Goal: Information Seeking & Learning: Learn about a topic

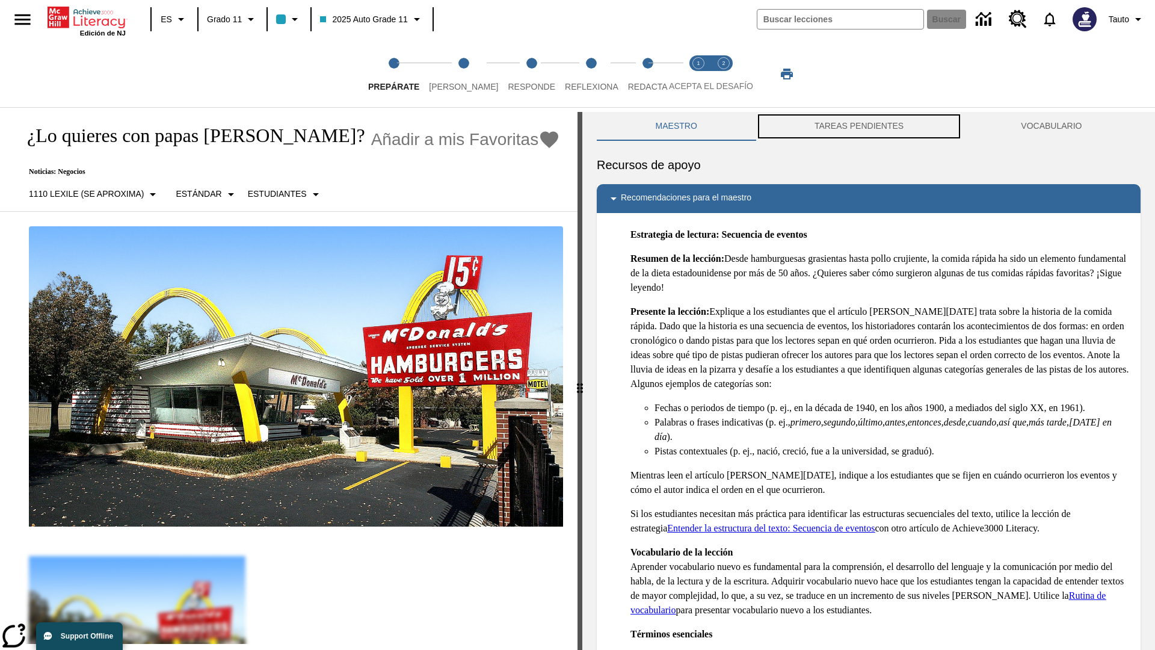
click at [859, 126] on button "TAREAS PENDIENTES" at bounding box center [859, 126] width 206 height 29
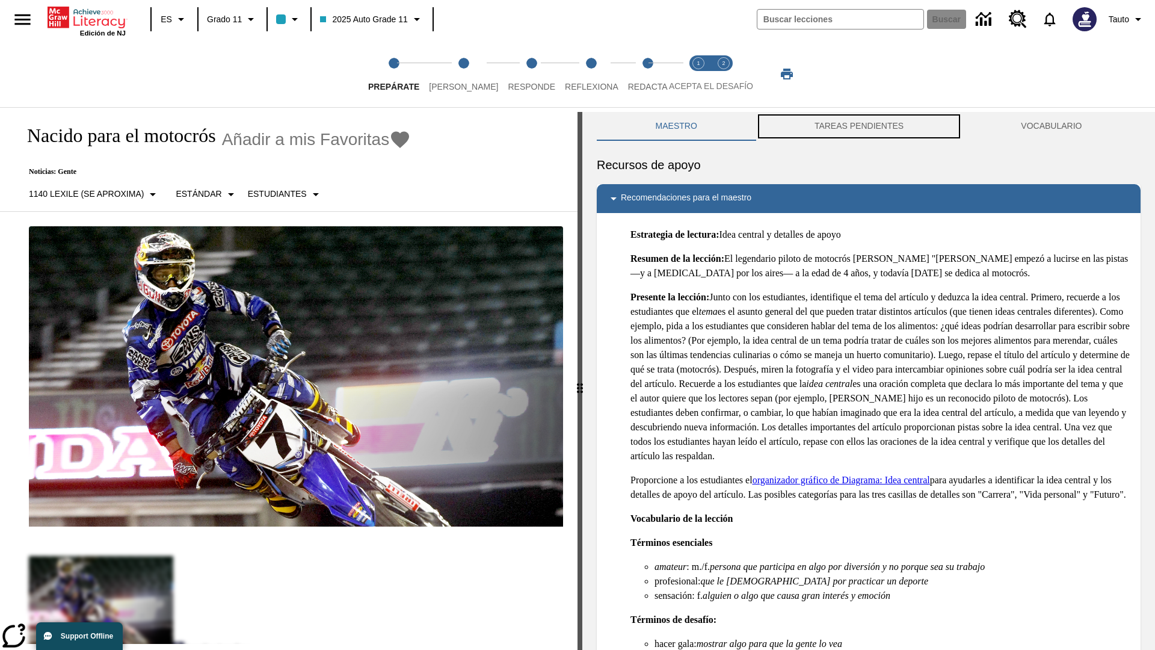
click at [859, 126] on button "TAREAS PENDIENTES" at bounding box center [859, 126] width 206 height 29
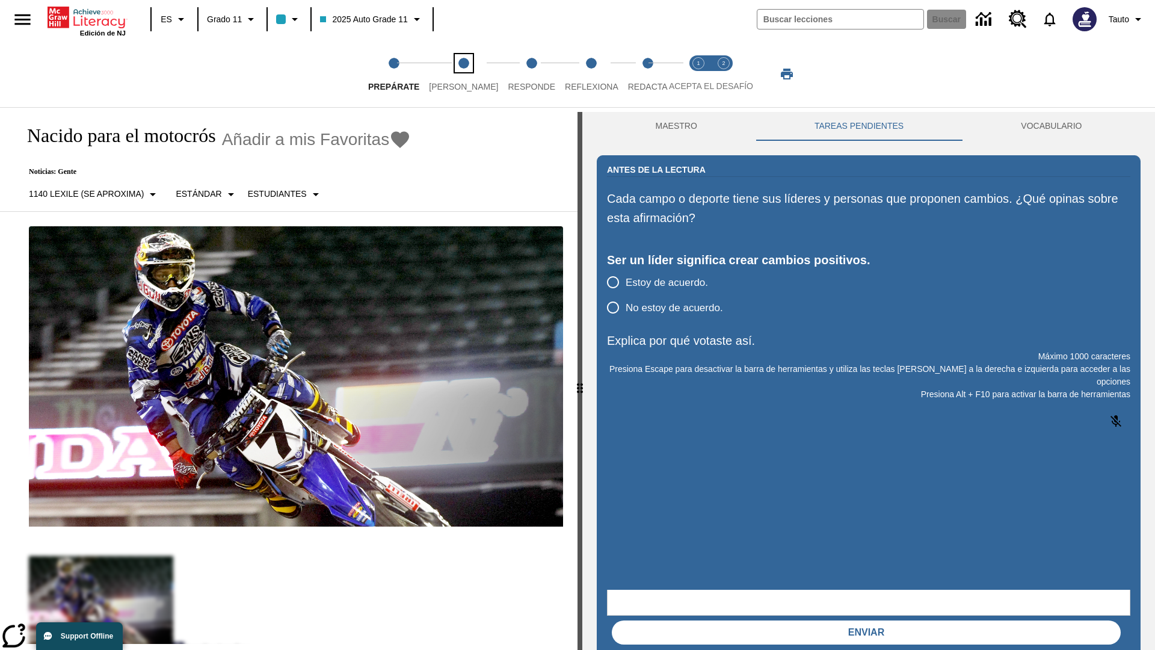
click at [454, 74] on span "[PERSON_NAME]" at bounding box center [463, 82] width 69 height 22
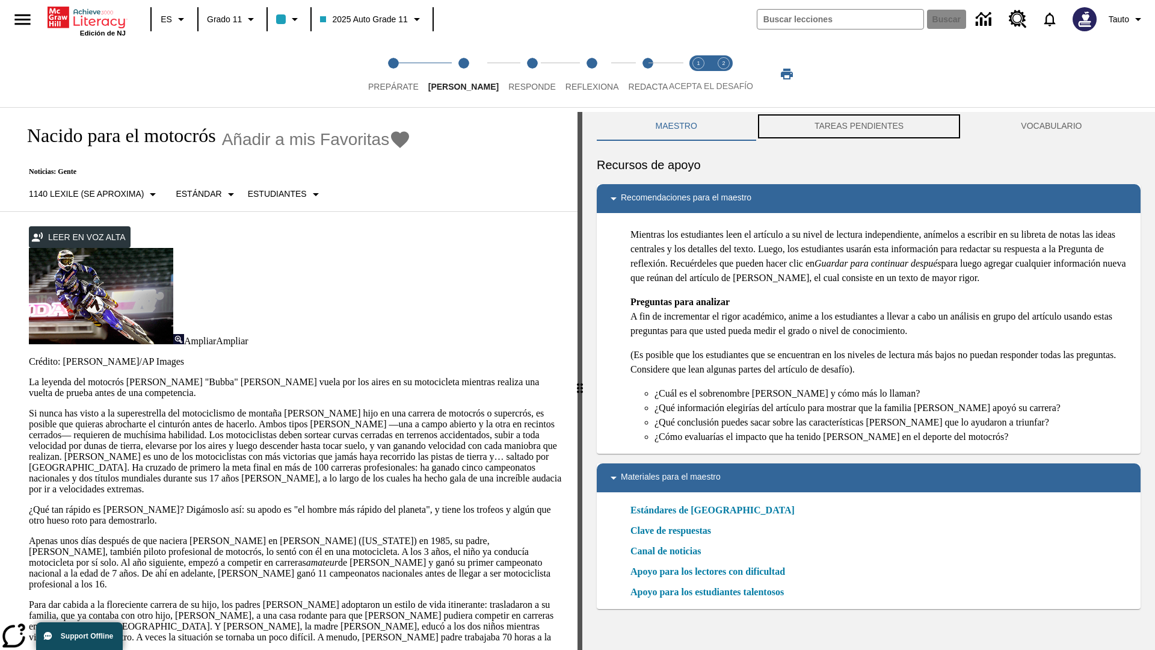
scroll to position [1, 0]
click at [859, 126] on button "TAREAS PENDIENTES" at bounding box center [859, 126] width 206 height 29
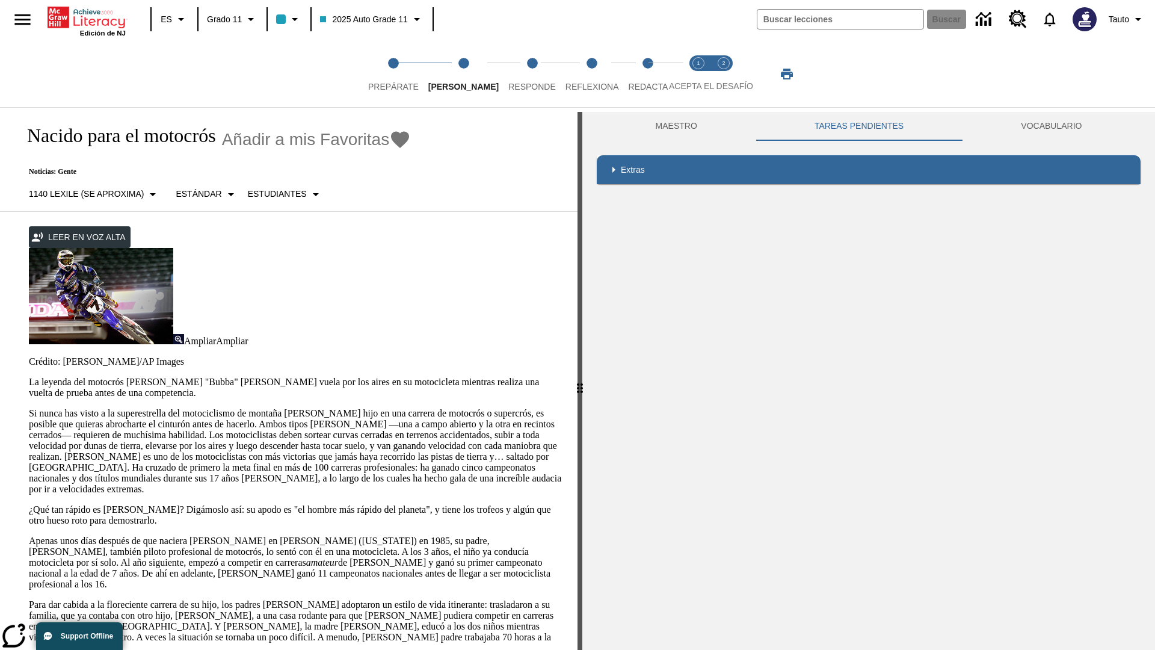
click at [29, 408] on p "Si nunca has visto a la superestrella del motociclismo de montaña James Stewart…" at bounding box center [296, 451] width 534 height 87
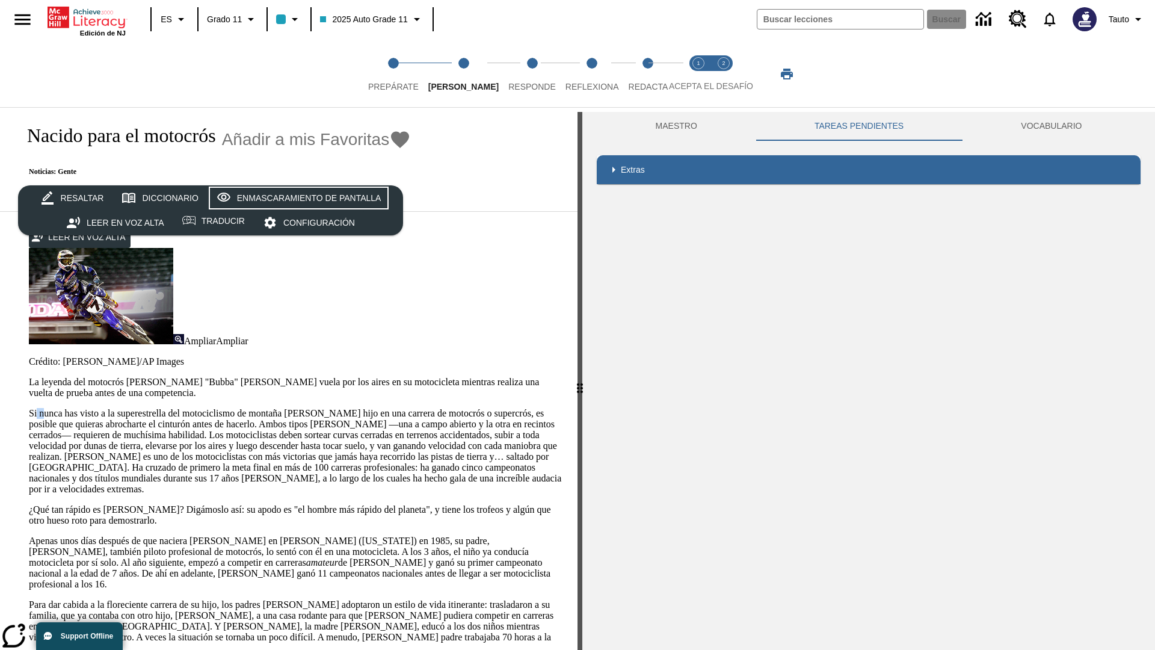
click at [296, 197] on div "Enmascaramiento de pantalla" at bounding box center [309, 198] width 144 height 15
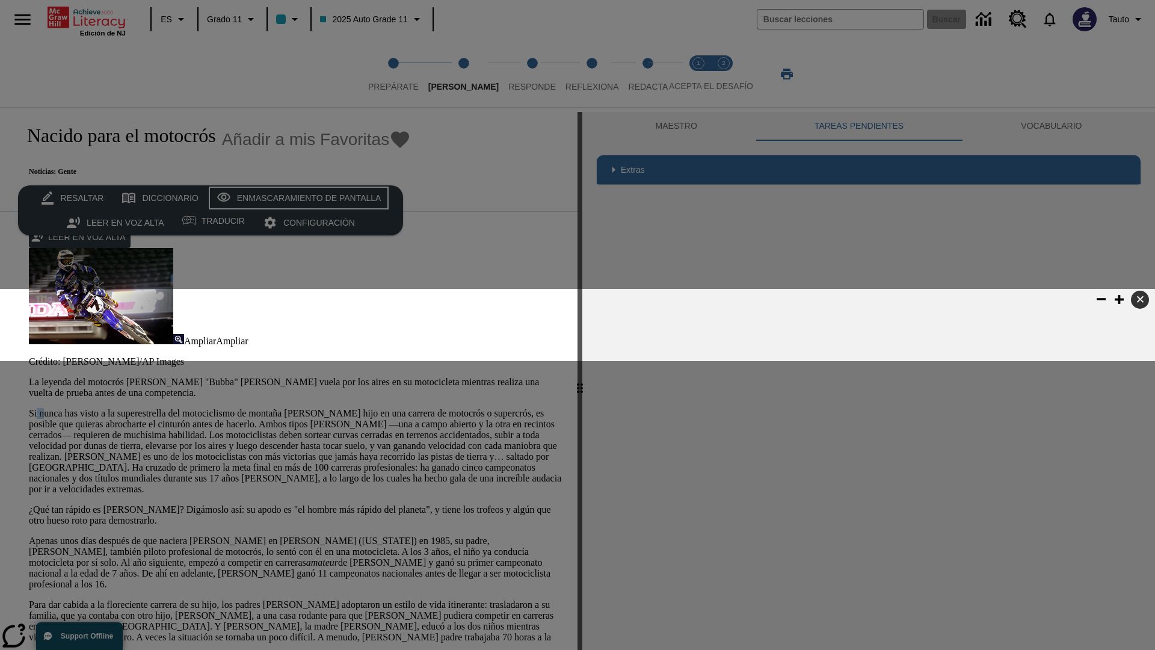
click at [296, 197] on div "Enmascaramiento de pantalla" at bounding box center [309, 198] width 144 height 15
click at [514, 74] on span "Responde" at bounding box center [532, 82] width 48 height 22
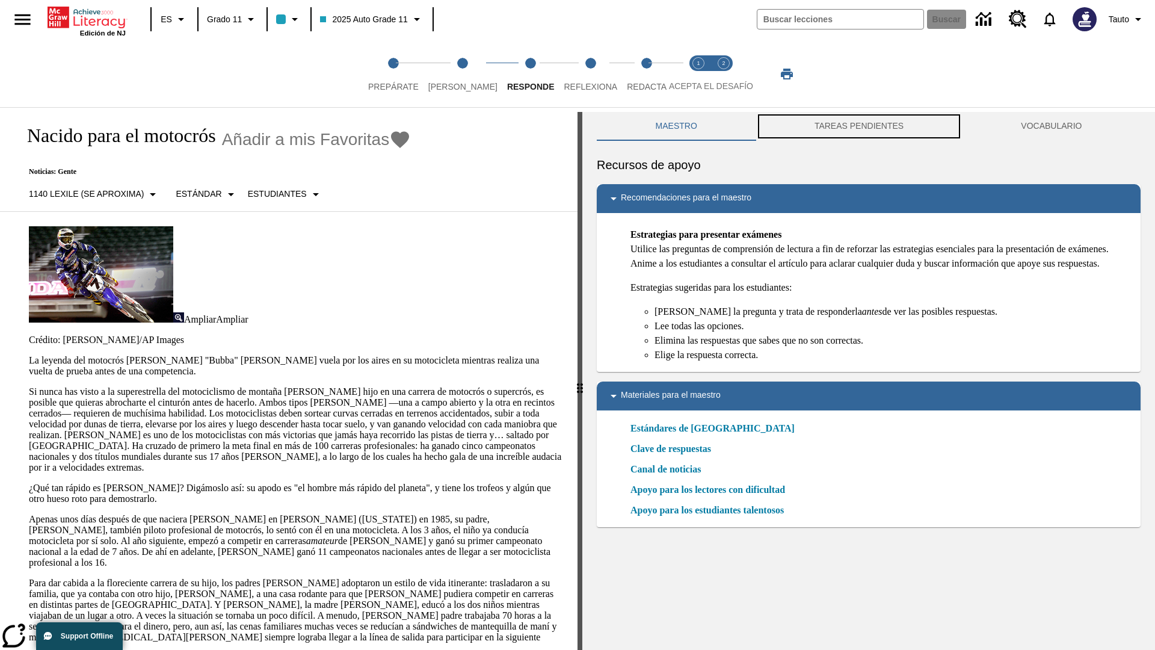
scroll to position [1, 0]
click at [859, 126] on button "TAREAS PENDIENTES" at bounding box center [859, 126] width 206 height 29
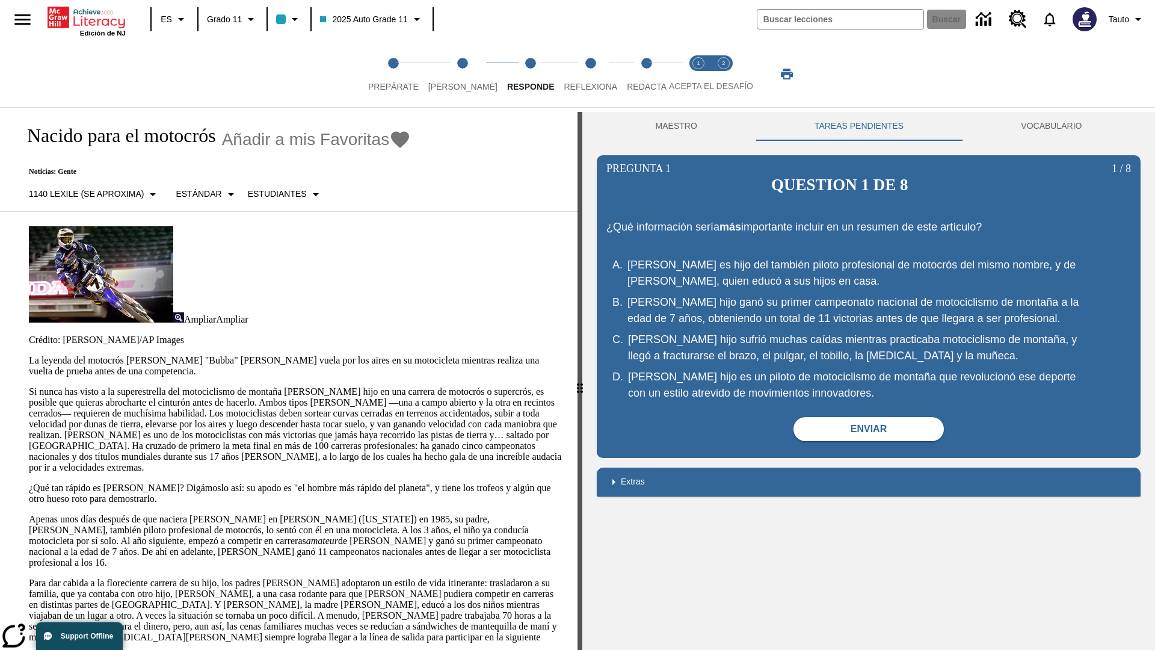
click at [29, 386] on p "Si nunca has visto a la superestrella del motociclismo de montaña James Stewart…" at bounding box center [296, 429] width 534 height 87
click at [0, 235] on html "Listen Saltar al contenido principal Edición de NJ ES Grado 11 2025 Auto Grade …" at bounding box center [577, 325] width 1155 height 650
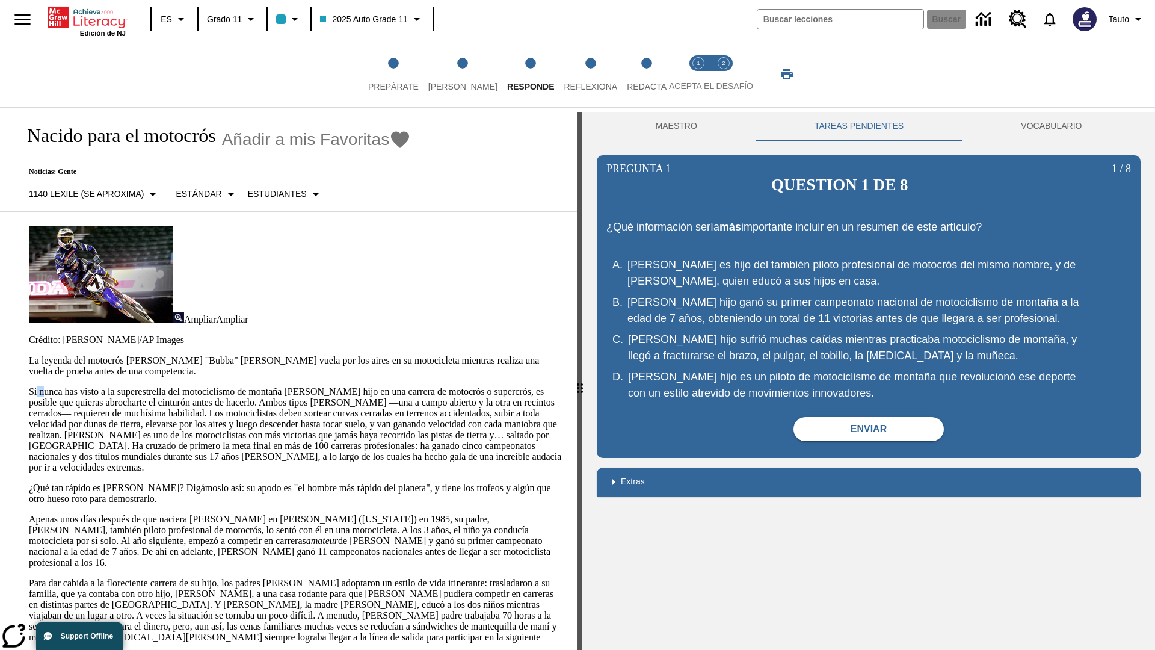
click at [0, 235] on html "Listen Saltar al contenido principal Edición de NJ ES Grado 11 2025 Auto Grade …" at bounding box center [577, 325] width 1155 height 650
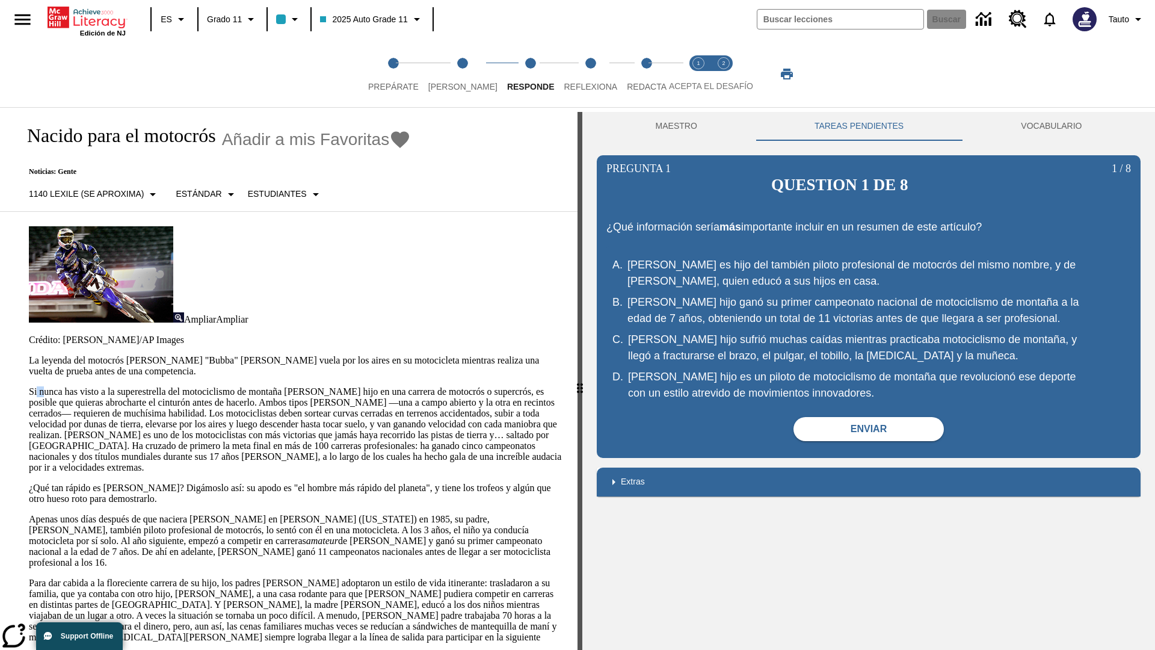
click at [0, 235] on html "Listen Saltar al contenido principal Edición de NJ ES Grado 11 2025 Auto Grade …" at bounding box center [577, 325] width 1155 height 650
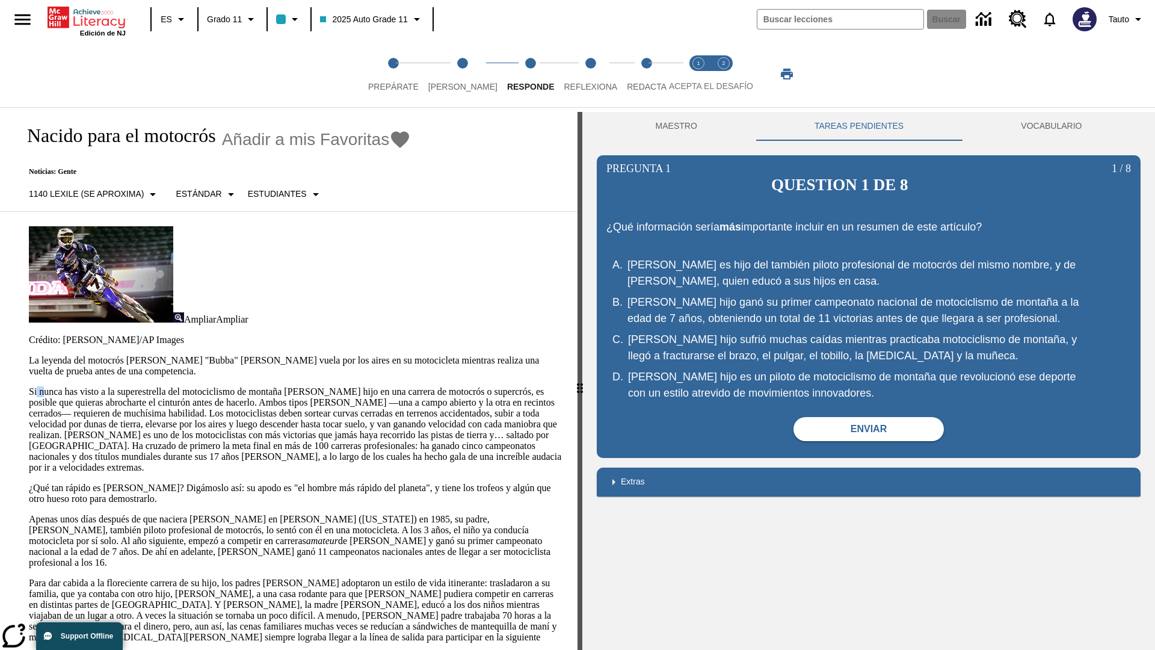
click at [0, 235] on html "Listen Saltar al contenido principal Edición de NJ ES Grado 11 2025 Auto Grade …" at bounding box center [577, 325] width 1155 height 650
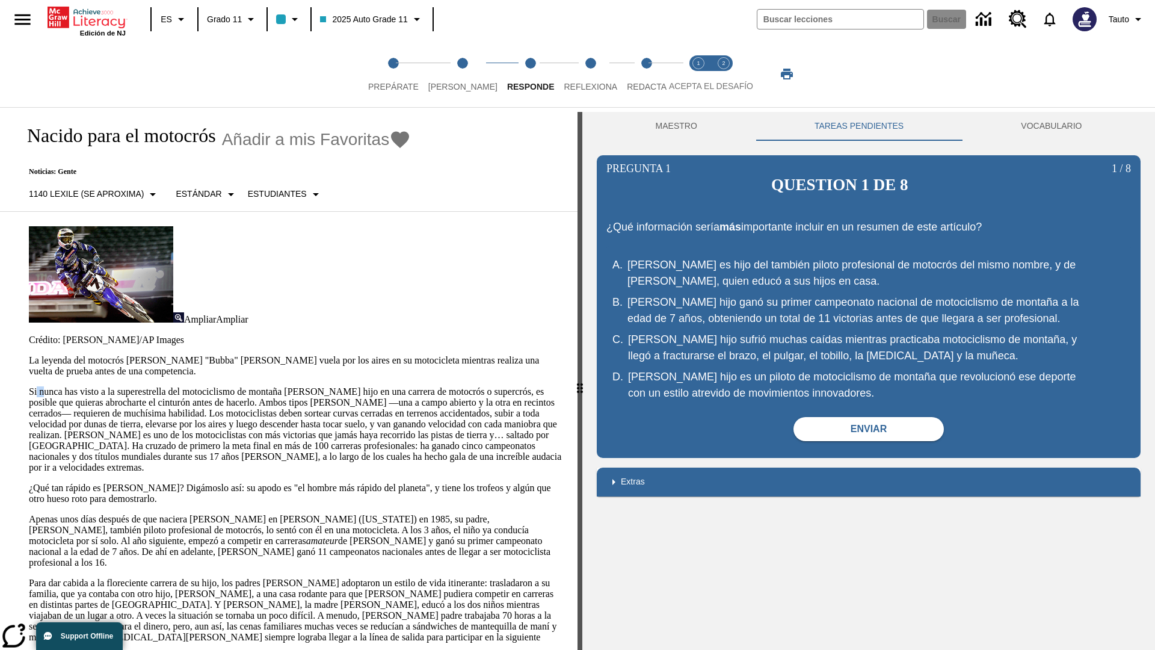
click at [29, 386] on p "Si nunca has visto a la superestrella del motociclismo de montaña James Stewart…" at bounding box center [296, 429] width 534 height 87
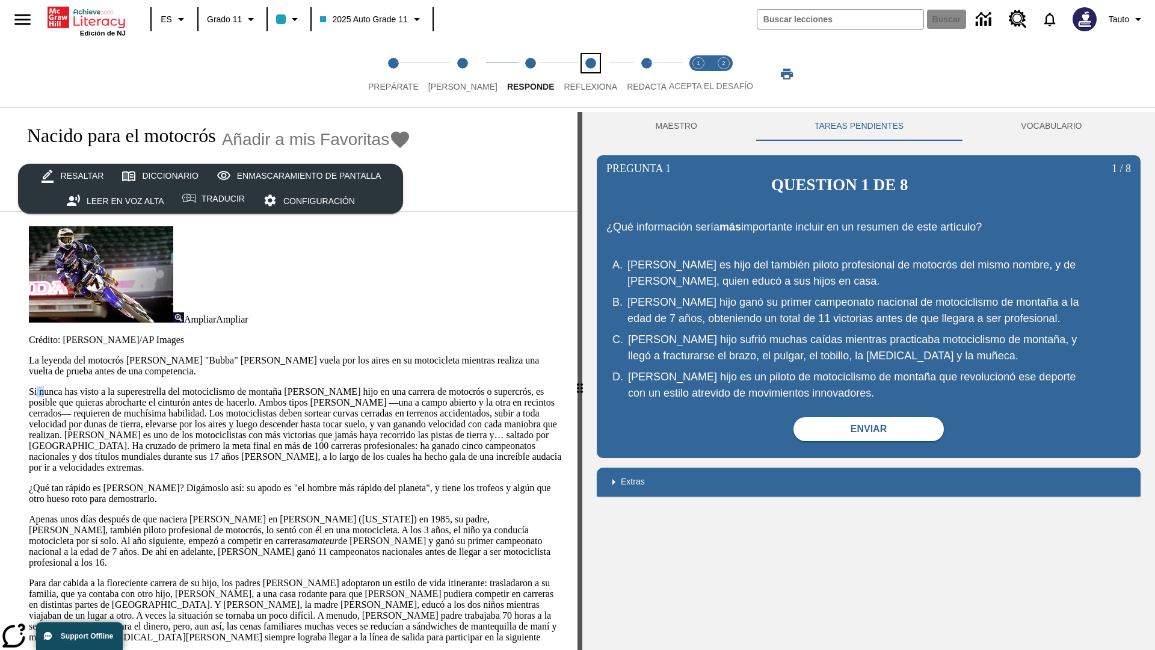
click at [575, 74] on span "Reflexiona" at bounding box center [591, 82] width 54 height 22
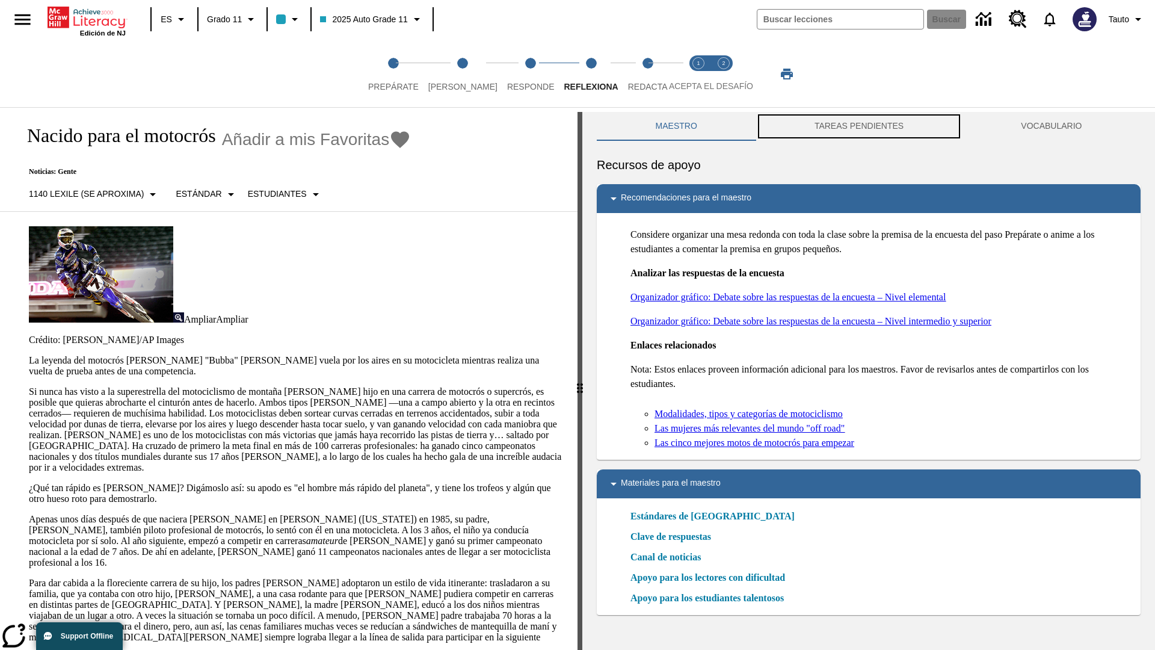
scroll to position [1, 0]
click at [859, 126] on button "TAREAS PENDIENTES" at bounding box center [859, 126] width 206 height 29
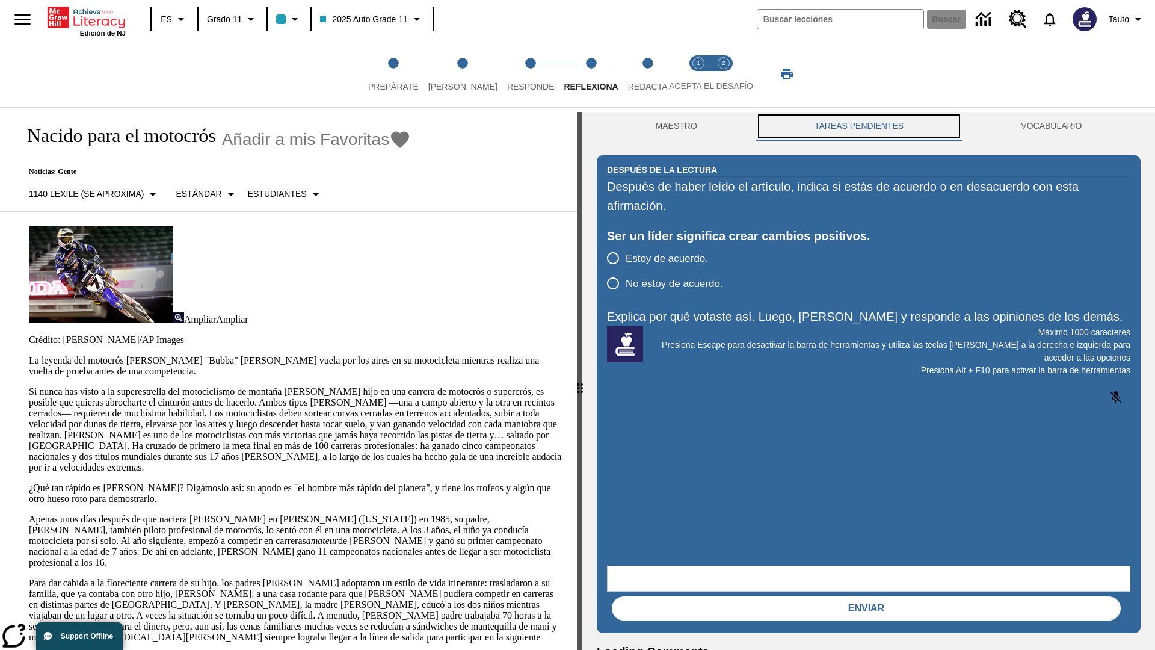
scroll to position [0, 0]
click at [29, 386] on p "Si nunca has visto a la superestrella del motociclismo de montaña James Stewart…" at bounding box center [296, 429] width 534 height 87
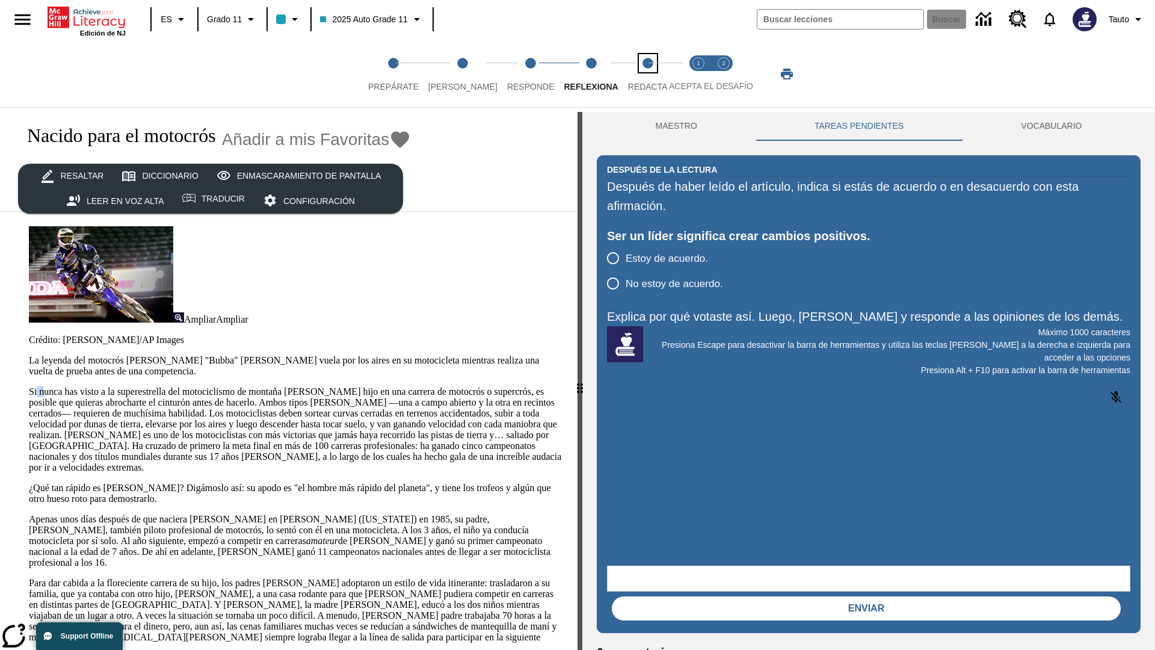
click at [635, 74] on span "Redacta" at bounding box center [648, 82] width 40 height 22
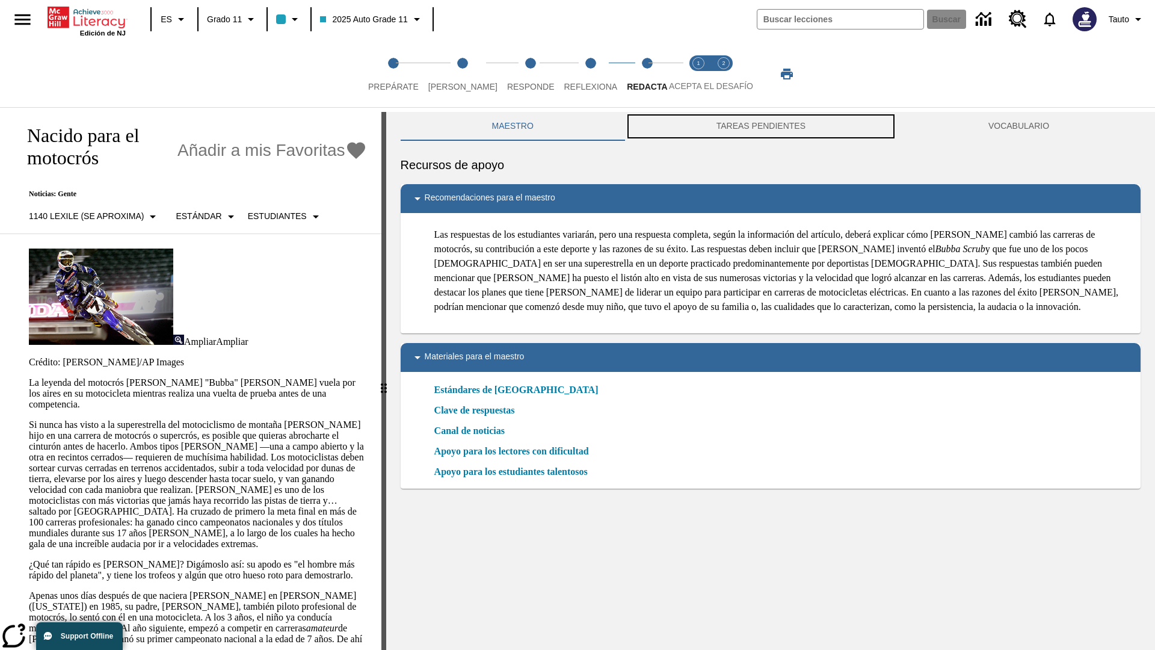
scroll to position [1, 0]
click at [761, 126] on button "TAREAS PENDIENTES" at bounding box center [761, 126] width 272 height 29
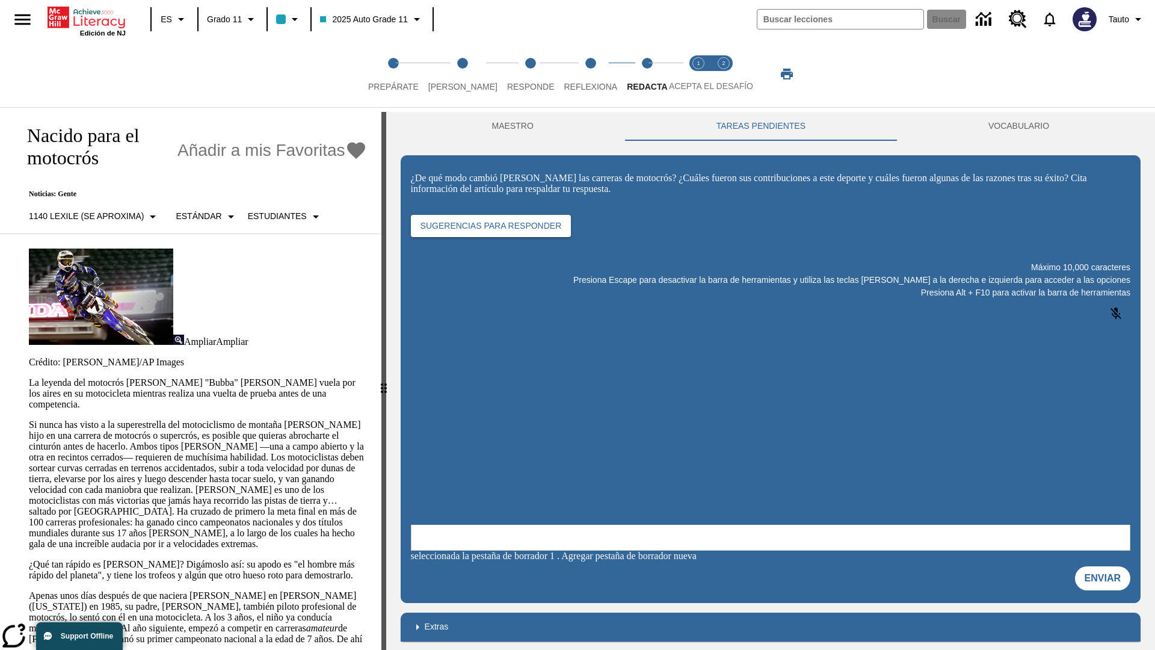
scroll to position [0, 0]
click at [29, 419] on p "Si nunca has visto a la superestrella del motociclismo de montaña James Stewart…" at bounding box center [198, 484] width 338 height 130
click at [699, 74] on span "Acepta el desafío lee step 1 of 2" at bounding box center [699, 82] width 16 height 22
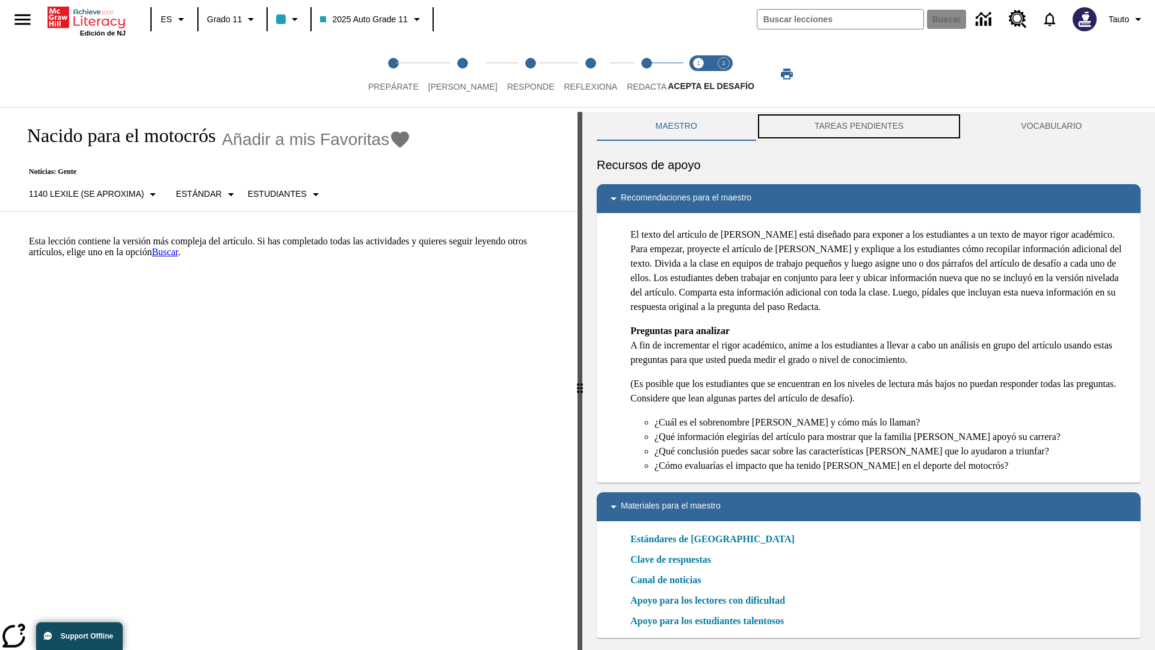
scroll to position [4, 0]
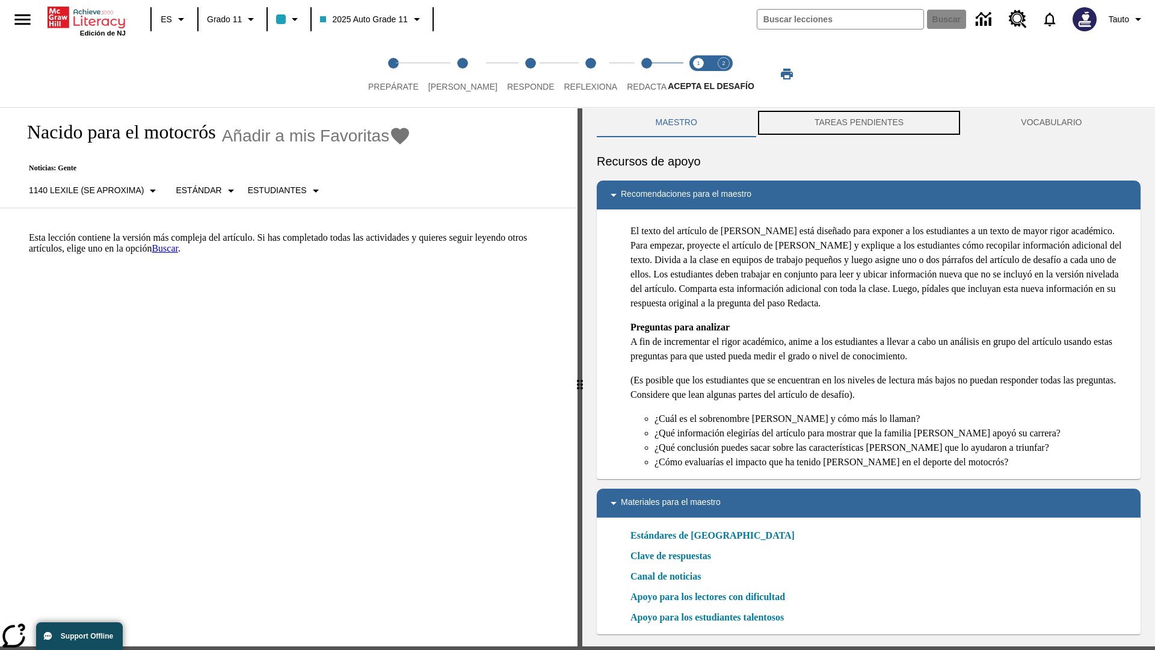
click at [859, 126] on button "TAREAS PENDIENTES" at bounding box center [859, 122] width 206 height 29
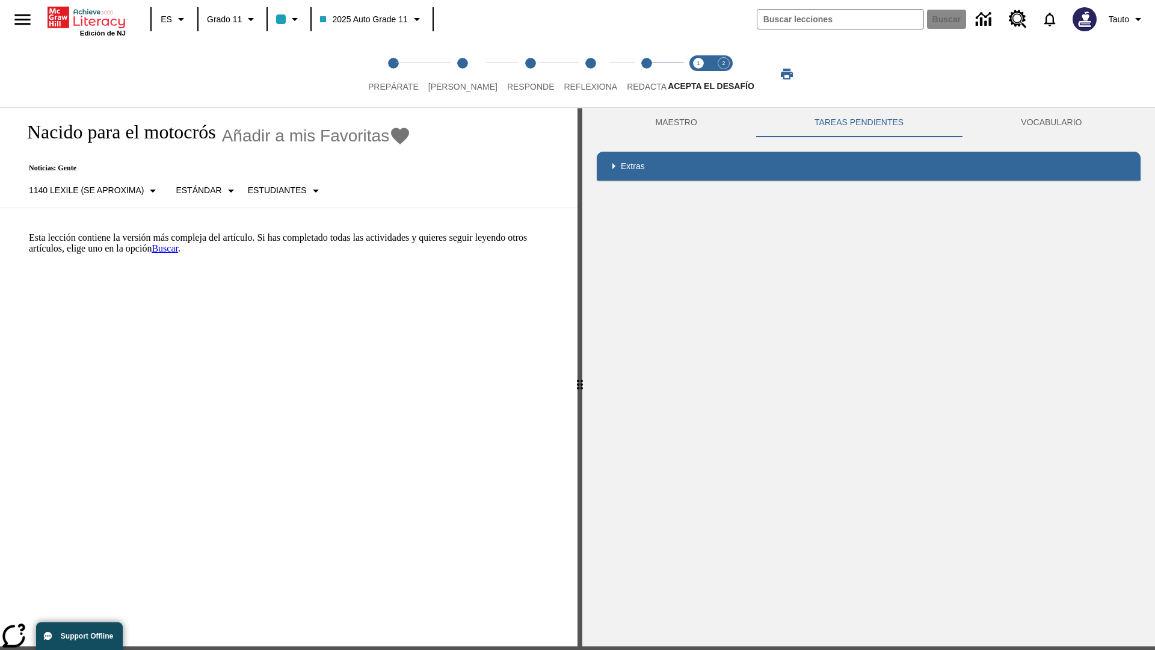
click at [29, 232] on p "Esta lección contiene la versión más compleja del artículo. Si has completado t…" at bounding box center [296, 243] width 534 height 22
click at [724, 74] on span "Acepta el desafío contesta step 2 of 2" at bounding box center [724, 82] width 16 height 22
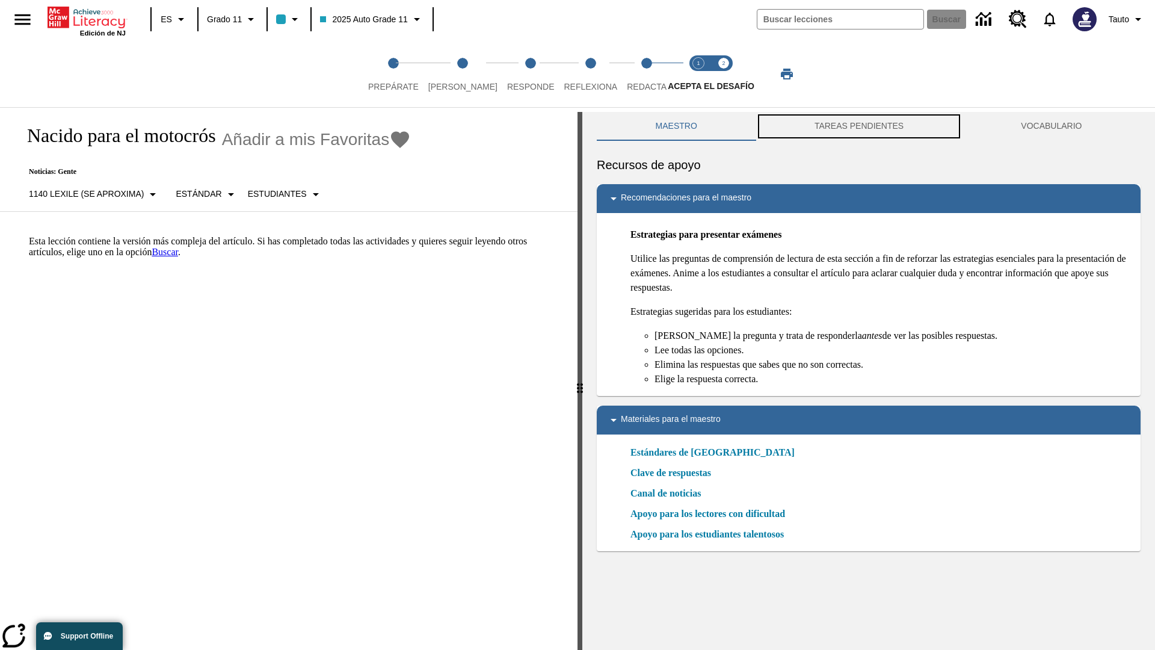
scroll to position [4, 0]
